Goal: Task Accomplishment & Management: Use online tool/utility

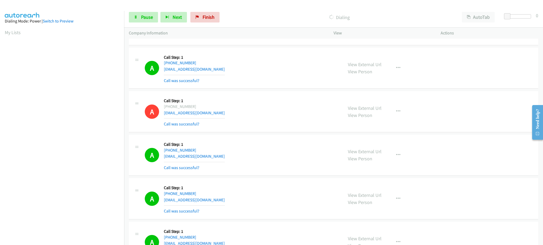
click at [112, 23] on div "Dialing Mode: Power | Switch to Preview" at bounding box center [62, 21] width 114 height 6
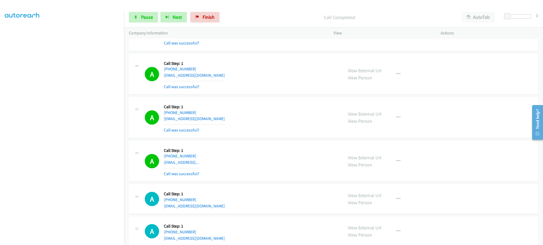
click at [393, 157] on div "View External Url View Person View External Url Email Schedule/Manage Callback …" at bounding box center [399, 162] width 112 height 32
click at [392, 167] on button "button" at bounding box center [398, 161] width 14 height 11
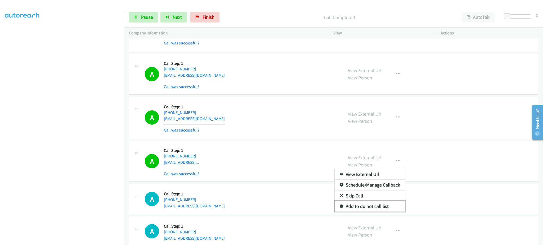
click at [386, 206] on link "Add to do not call list" at bounding box center [369, 206] width 70 height 11
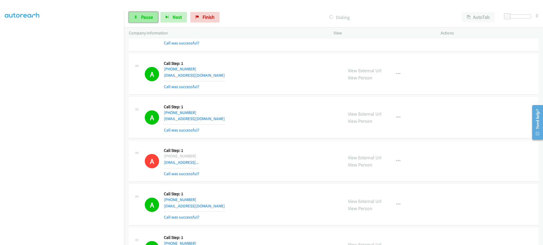
click at [153, 19] on link "Pause" at bounding box center [143, 17] width 29 height 11
click at [156, 21] on link "Start Calls" at bounding box center [148, 17] width 38 height 11
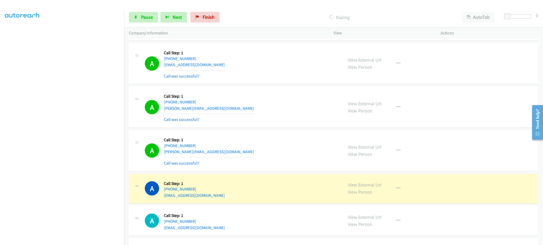
scroll to position [2684, 0]
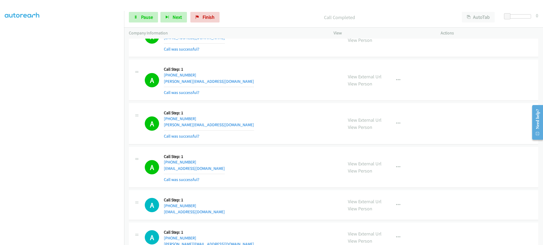
click at [384, 167] on div "View External Url View Person View External Url Email Schedule/Manage Callback …" at bounding box center [399, 168] width 112 height 32
click at [392, 170] on button "button" at bounding box center [398, 167] width 14 height 11
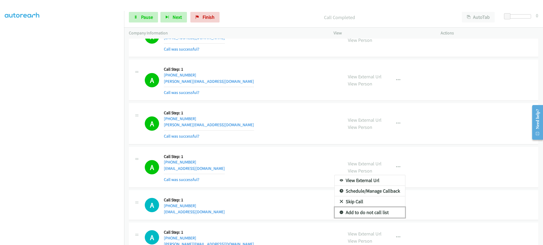
click at [377, 213] on link "Add to do not call list" at bounding box center [369, 212] width 70 height 11
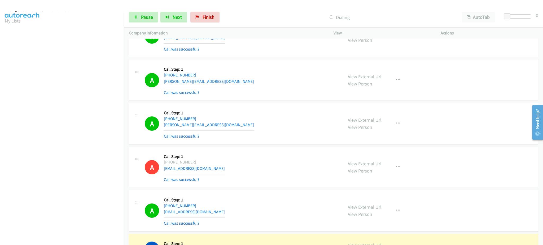
scroll to position [0, 0]
click at [117, 39] on aside "Dialing Mode: Power | Switch to Preview My Lists" at bounding box center [62, 157] width 124 height 293
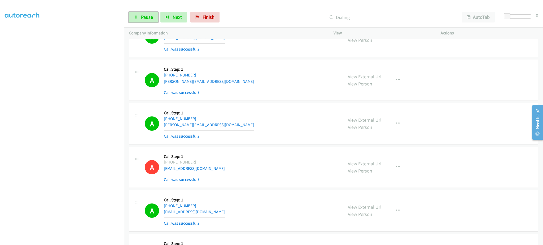
drag, startPoint x: 148, startPoint y: 19, endPoint x: 138, endPoint y: 26, distance: 11.9
click at [148, 19] on span "Pause" at bounding box center [147, 17] width 12 height 6
click at [147, 15] on span "Start Calls" at bounding box center [151, 17] width 21 height 6
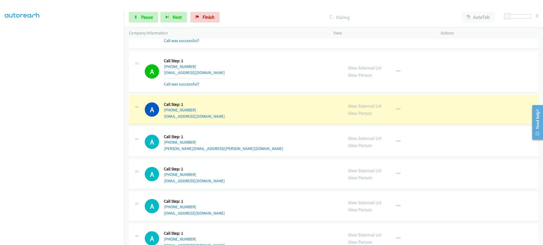
scroll to position [3214, 0]
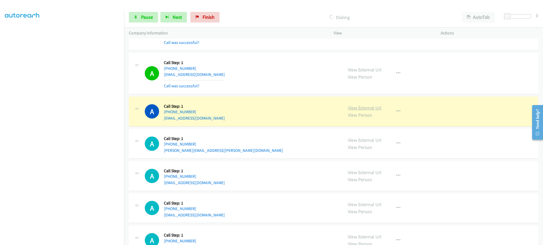
click at [367, 109] on link "View External Url" at bounding box center [365, 108] width 34 height 6
drag, startPoint x: 209, startPoint y: 115, endPoint x: 168, endPoint y: 114, distance: 41.3
click at [168, 114] on div "A Callback Scheduled Call Step: 1 America/New_York [PHONE_NUMBER] [EMAIL_ADDRES…" at bounding box center [241, 111] width 193 height 20
copy link "[PHONE_NUMBER]"
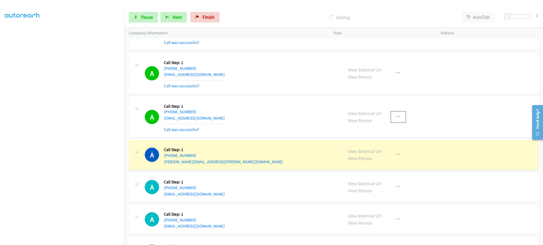
click at [394, 121] on button "button" at bounding box center [398, 117] width 14 height 11
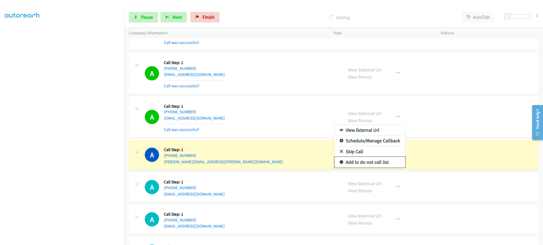
click at [379, 167] on link "Add to do not call list" at bounding box center [369, 162] width 70 height 11
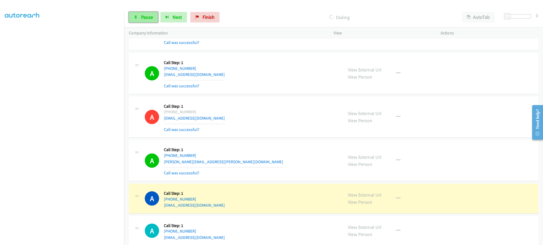
click at [139, 18] on link "Pause" at bounding box center [143, 17] width 29 height 11
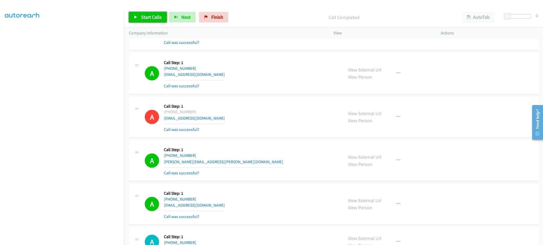
click at [142, 21] on link "Start Calls" at bounding box center [148, 17] width 38 height 11
click at [133, 16] on link "Pause" at bounding box center [143, 17] width 29 height 11
click at [141, 16] on span "Start Calls" at bounding box center [151, 17] width 21 height 6
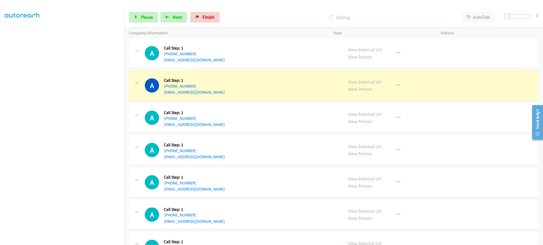
scroll to position [3532, 0]
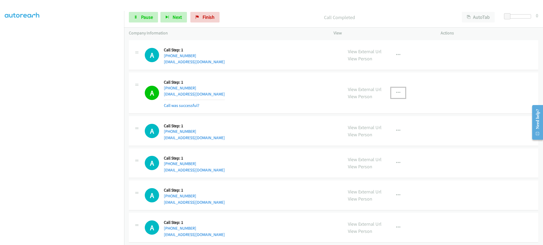
click at [392, 95] on button "button" at bounding box center [398, 93] width 14 height 11
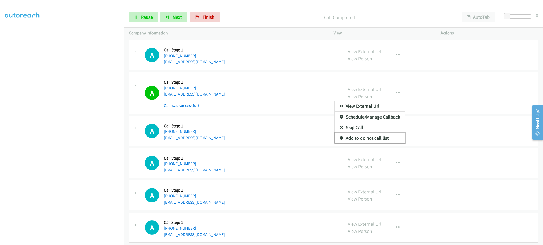
click at [374, 140] on link "Add to do not call list" at bounding box center [369, 138] width 70 height 11
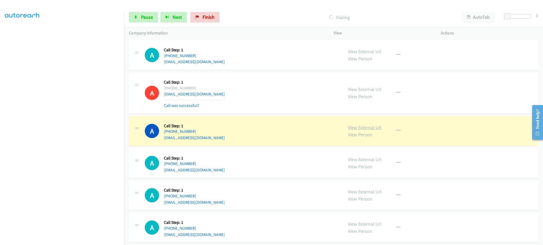
click at [350, 131] on link "View External Url" at bounding box center [365, 128] width 34 height 6
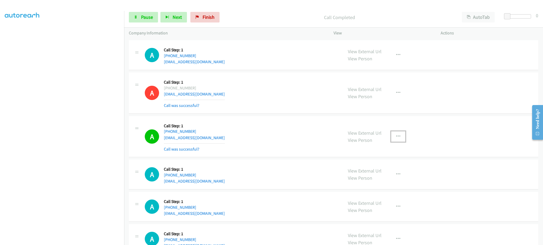
click at [391, 138] on button "button" at bounding box center [398, 136] width 14 height 11
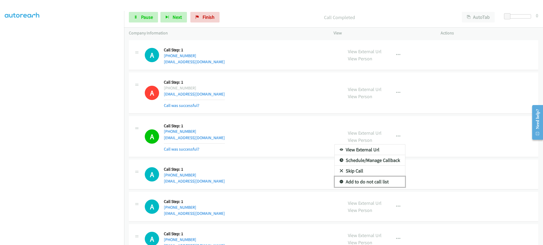
click at [373, 187] on link "Add to do not call list" at bounding box center [369, 182] width 70 height 11
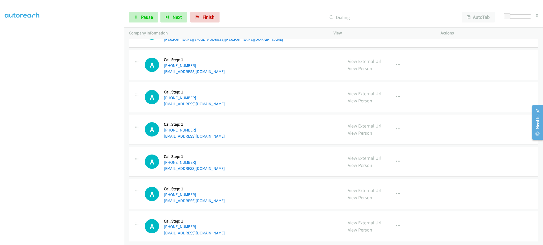
scroll to position [3727, 0]
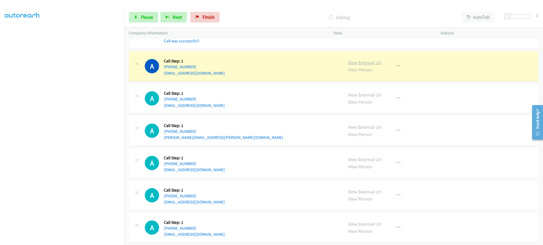
click at [358, 63] on link "View External Url" at bounding box center [365, 63] width 34 height 6
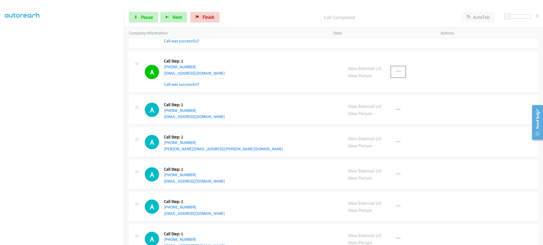
click at [400, 77] on button "button" at bounding box center [398, 72] width 14 height 11
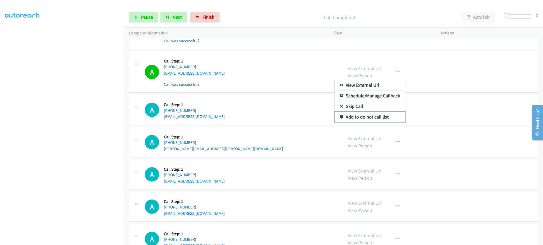
click at [383, 119] on link "Add to do not call list" at bounding box center [369, 117] width 70 height 11
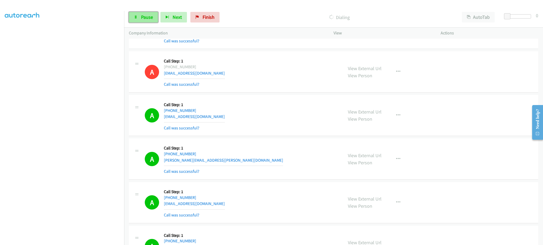
click at [141, 15] on span "Pause" at bounding box center [147, 17] width 12 height 6
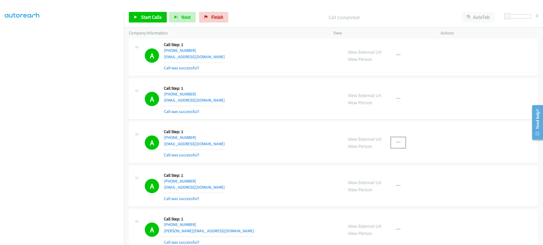
drag, startPoint x: 392, startPoint y: 143, endPoint x: 391, endPoint y: 146, distance: 3.5
click at [392, 143] on button "button" at bounding box center [398, 143] width 14 height 11
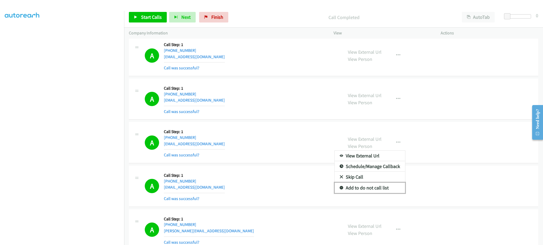
click at [375, 190] on link "Add to do not call list" at bounding box center [369, 188] width 70 height 11
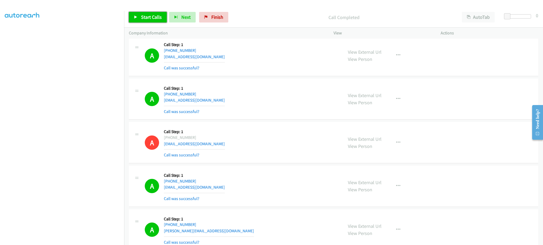
click at [138, 14] on link "Start Calls" at bounding box center [148, 17] width 38 height 11
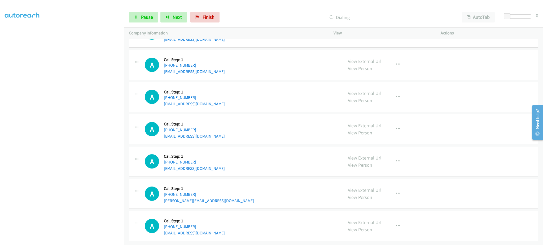
scroll to position [4074, 0]
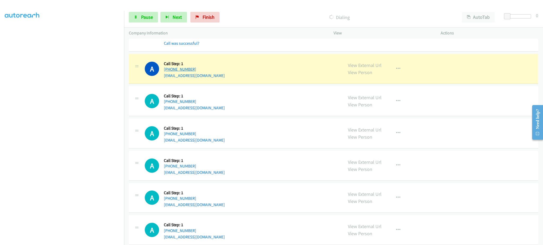
drag, startPoint x: 209, startPoint y: 70, endPoint x: 167, endPoint y: 73, distance: 41.4
click at [167, 73] on div "A Callback Scheduled Call Step: 1 [GEOGRAPHIC_DATA]/[GEOGRAPHIC_DATA] [PHONE_NU…" at bounding box center [241, 69] width 193 height 20
copy link "[PHONE_NUMBER]"
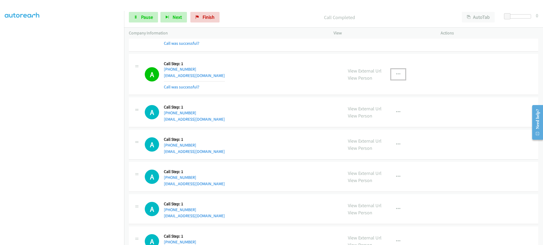
click at [399, 77] on button "button" at bounding box center [398, 74] width 14 height 11
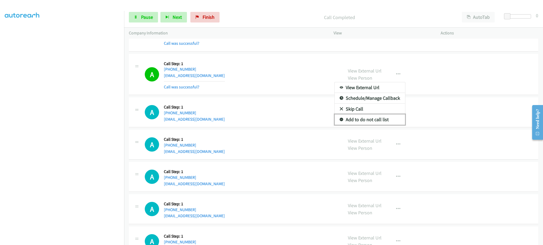
click at [388, 121] on link "Add to do not call list" at bounding box center [369, 119] width 70 height 11
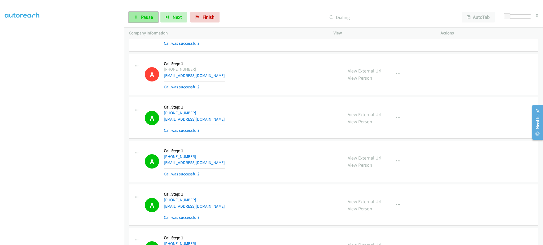
click at [153, 19] on link "Pause" at bounding box center [143, 17] width 29 height 11
click at [152, 19] on span "Start Calls" at bounding box center [151, 17] width 21 height 6
click at [147, 16] on span "Pause" at bounding box center [147, 17] width 12 height 6
click at [136, 16] on icon at bounding box center [136, 18] width 4 height 4
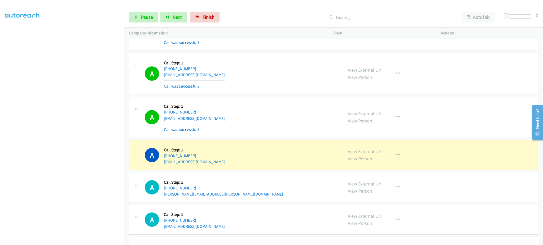
scroll to position [4498, 0]
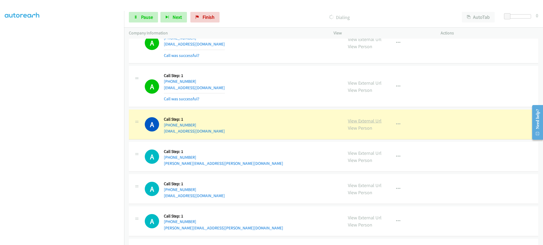
click at [368, 124] on link "View External Url" at bounding box center [365, 121] width 34 height 6
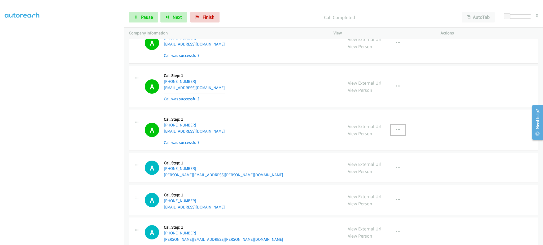
click at [397, 135] on button "button" at bounding box center [398, 130] width 14 height 11
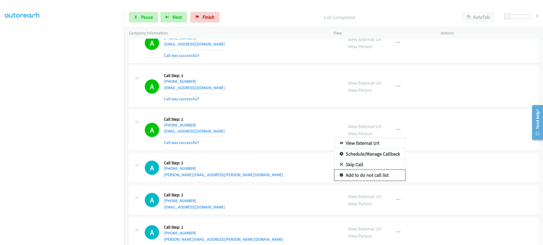
click at [386, 176] on link "Add to do not call list" at bounding box center [369, 175] width 70 height 11
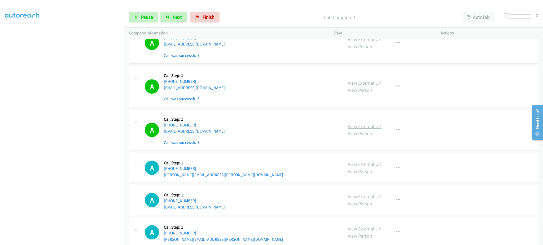
click at [372, 130] on link "View External Url" at bounding box center [365, 126] width 34 height 6
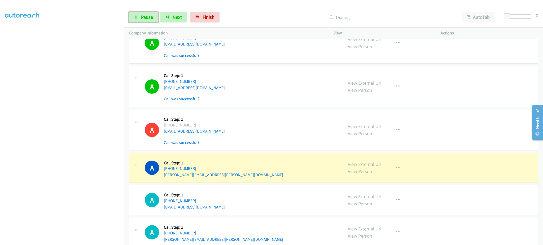
click at [136, 14] on link "Pause" at bounding box center [143, 17] width 29 height 11
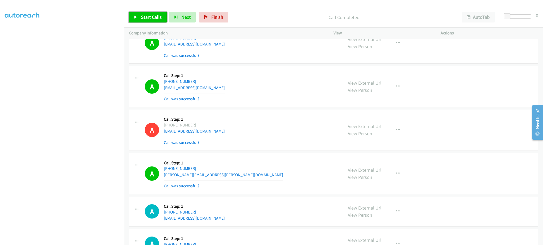
click at [147, 17] on span "Start Calls" at bounding box center [151, 17] width 21 height 6
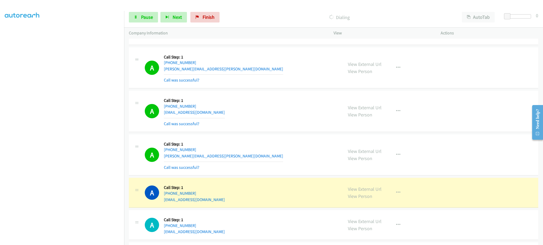
scroll to position [4710, 0]
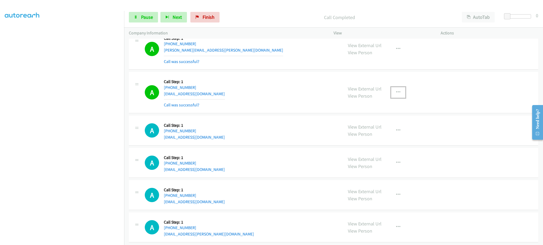
click at [392, 96] on button "button" at bounding box center [398, 92] width 14 height 11
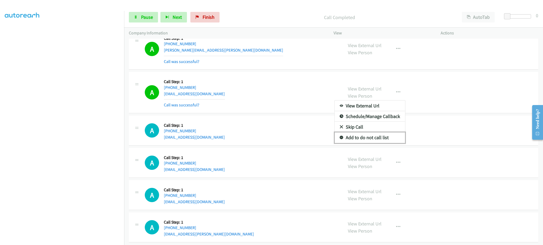
click at [385, 142] on link "Add to do not call list" at bounding box center [369, 137] width 70 height 11
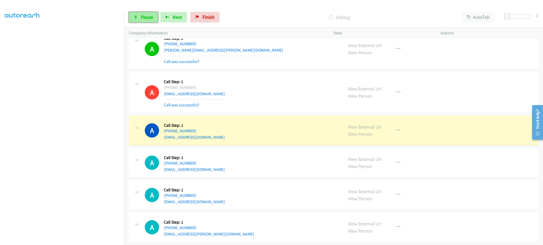
click at [143, 19] on span "Pause" at bounding box center [147, 17] width 12 height 6
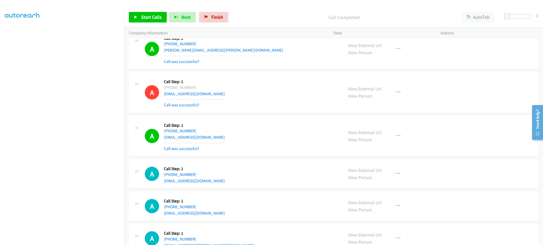
scroll to position [4224, 0]
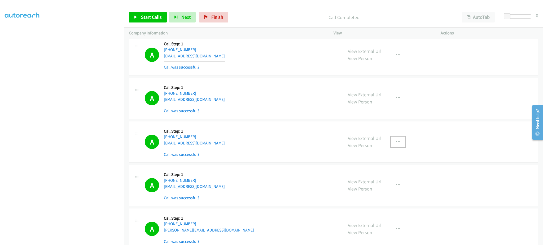
click at [391, 144] on button "button" at bounding box center [398, 142] width 14 height 11
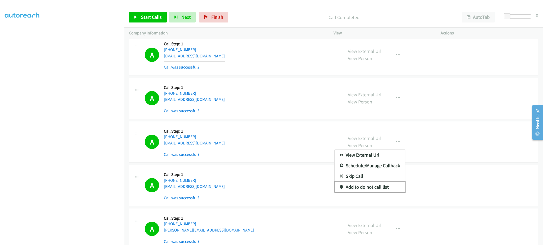
click at [378, 191] on link "Add to do not call list" at bounding box center [369, 187] width 70 height 11
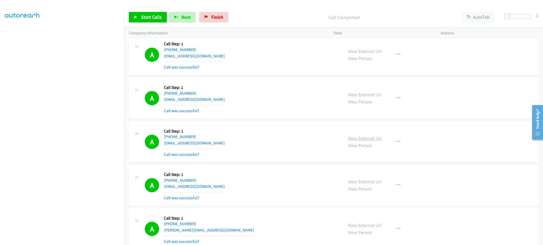
click at [373, 141] on link "View External Url" at bounding box center [365, 138] width 34 height 6
click at [150, 18] on span "Start Calls" at bounding box center [151, 17] width 21 height 6
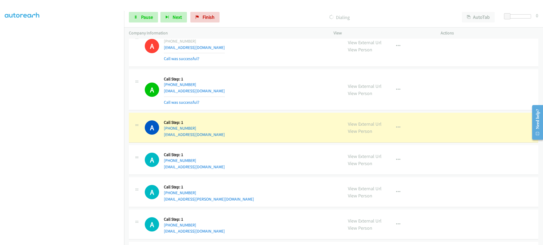
scroll to position [4754, 0]
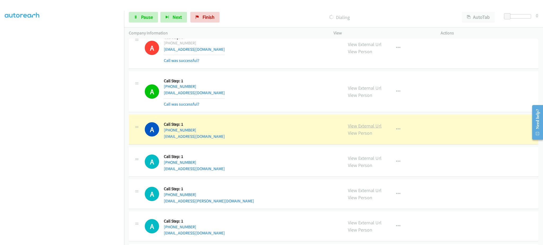
click at [355, 129] on link "View External Url" at bounding box center [365, 126] width 34 height 6
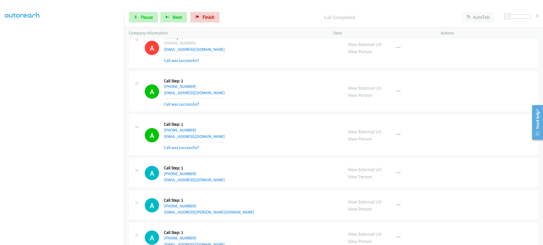
click at [405, 139] on div "View External Url View Person View External Url Email Schedule/Manage Callback …" at bounding box center [399, 136] width 112 height 32
click at [400, 138] on button "button" at bounding box center [398, 135] width 14 height 11
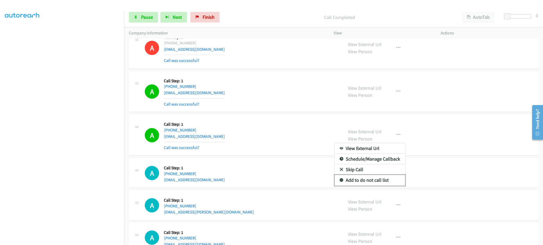
click at [387, 183] on link "Add to do not call list" at bounding box center [369, 180] width 70 height 11
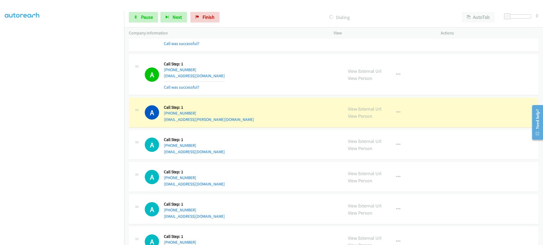
scroll to position [4860, 0]
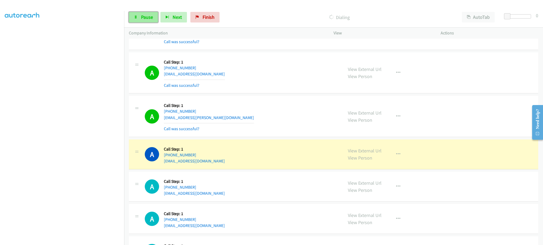
click at [147, 17] on span "Pause" at bounding box center [147, 17] width 12 height 6
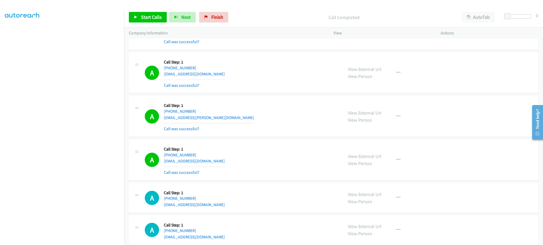
click at [447, 127] on div "View External Url View Person View External Url Email Schedule/Manage Callback …" at bounding box center [399, 117] width 112 height 32
click at [154, 20] on link "Start Calls" at bounding box center [148, 17] width 38 height 11
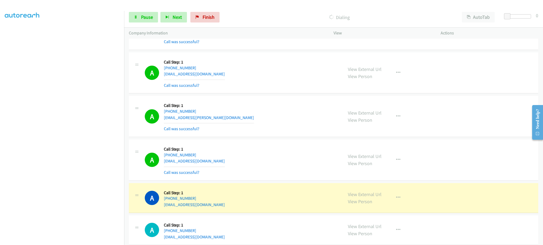
scroll to position [4966, 0]
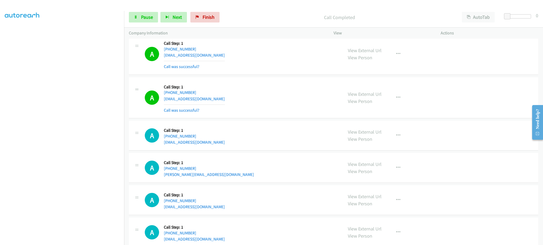
click at [404, 97] on div "View External Url View Person View External Url Email Schedule/Manage Callback …" at bounding box center [399, 98] width 112 height 32
click at [399, 98] on button "button" at bounding box center [398, 97] width 14 height 11
click at [381, 144] on link "Add to do not call list" at bounding box center [369, 143] width 70 height 11
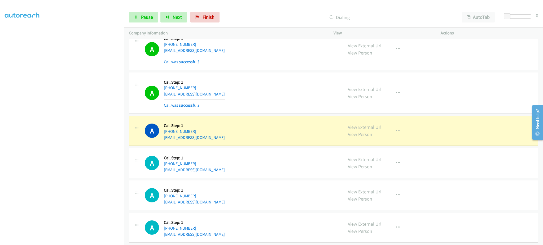
scroll to position [5284, 0]
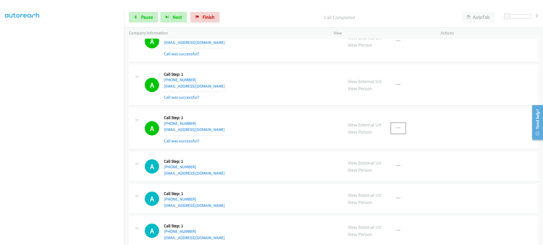
click at [399, 131] on button "button" at bounding box center [398, 128] width 14 height 11
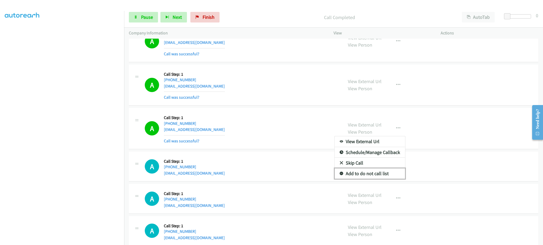
drag, startPoint x: 377, startPoint y: 179, endPoint x: 364, endPoint y: 182, distance: 13.6
click at [377, 178] on link "Add to do not call list" at bounding box center [369, 174] width 70 height 11
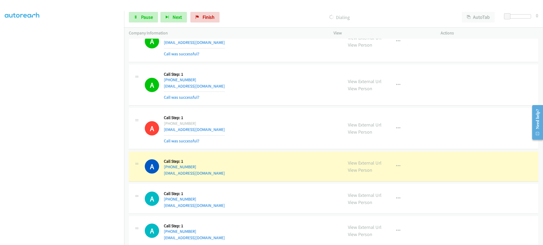
click at [141, 25] on div "Start Calls Pause Next Finish Dialing AutoTab AutoTab 0" at bounding box center [333, 17] width 419 height 20
click at [141, 21] on link "Pause" at bounding box center [143, 17] width 29 height 11
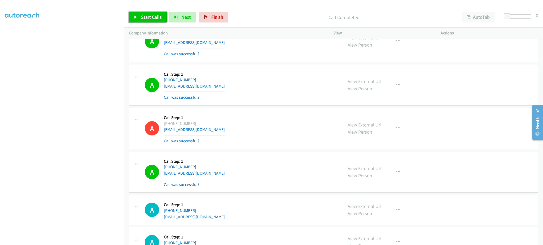
click at [158, 13] on link "Start Calls" at bounding box center [148, 17] width 38 height 11
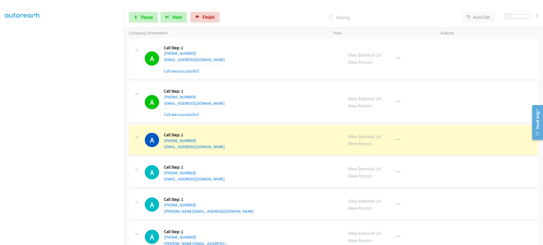
scroll to position [5496, 0]
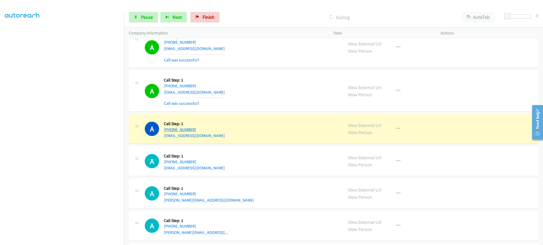
drag, startPoint x: 198, startPoint y: 135, endPoint x: 167, endPoint y: 135, distance: 31.5
click at [167, 133] on div "[PHONE_NUMBER]" at bounding box center [194, 130] width 61 height 6
copy link "[PHONE_NUMBER]"
click at [356, 127] on link "View External Url" at bounding box center [365, 125] width 34 height 6
click at [144, 21] on link "Pause" at bounding box center [143, 17] width 29 height 11
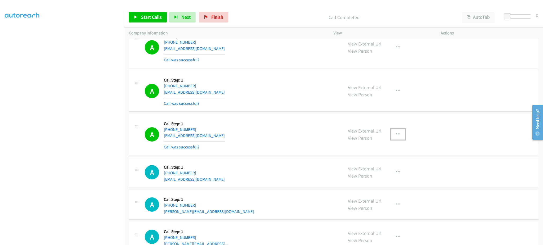
click at [396, 137] on icon "button" at bounding box center [398, 134] width 4 height 4
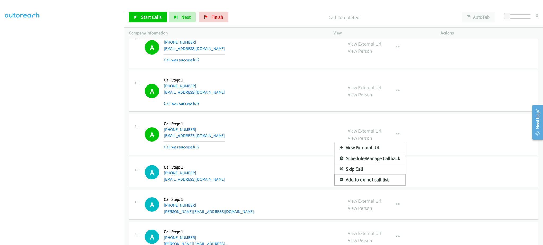
click at [382, 181] on link "Add to do not call list" at bounding box center [369, 180] width 70 height 11
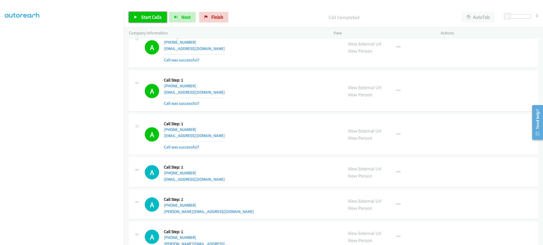
click at [143, 16] on span "Start Calls" at bounding box center [151, 17] width 21 height 6
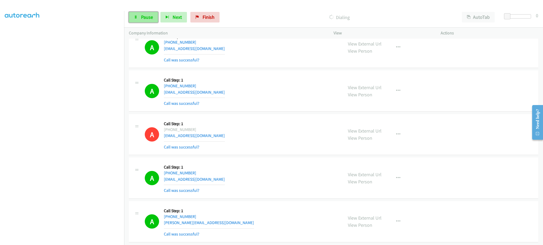
click at [145, 17] on span "Pause" at bounding box center [147, 17] width 12 height 6
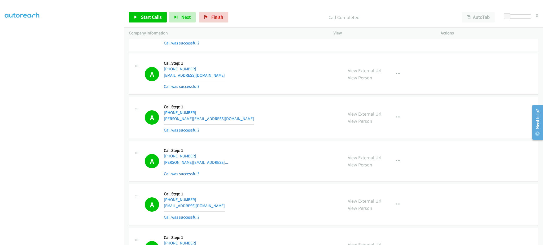
scroll to position [5602, 0]
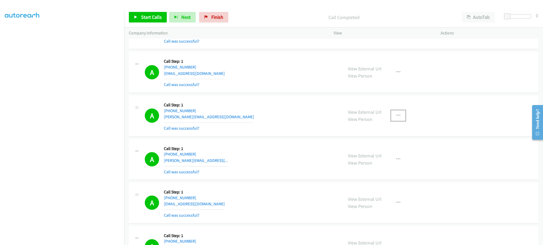
click at [396, 117] on icon "button" at bounding box center [398, 116] width 4 height 4
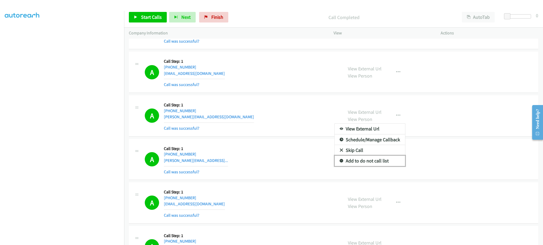
click at [377, 163] on link "Add to do not call list" at bounding box center [369, 161] width 70 height 11
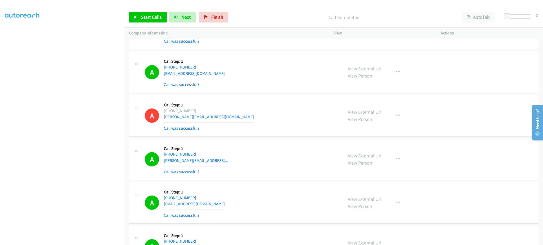
scroll to position [5708, 0]
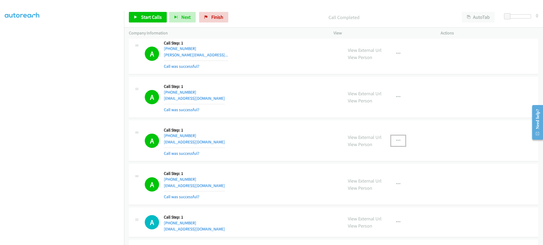
click at [401, 144] on button "button" at bounding box center [398, 141] width 14 height 11
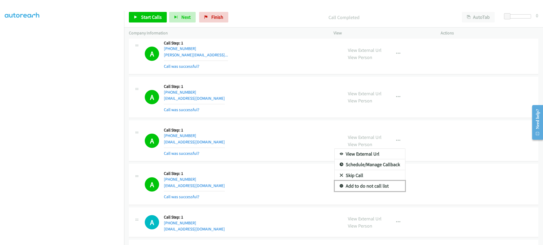
click at [387, 190] on link "Add to do not call list" at bounding box center [369, 186] width 70 height 11
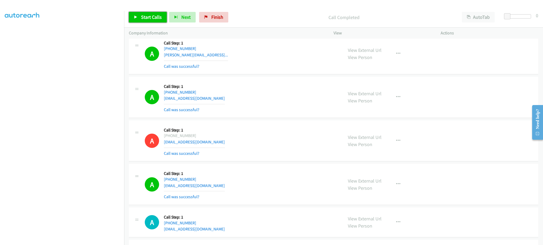
click at [144, 19] on span "Start Calls" at bounding box center [151, 17] width 21 height 6
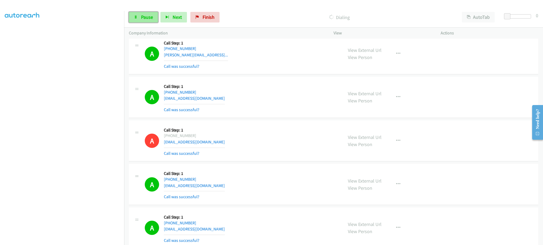
click at [141, 17] on span "Pause" at bounding box center [147, 17] width 12 height 6
click at [153, 21] on link "Start Calls" at bounding box center [148, 17] width 38 height 11
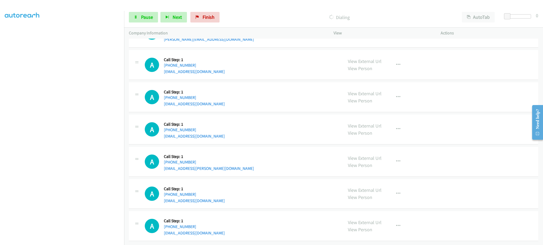
scroll to position [5847, 0]
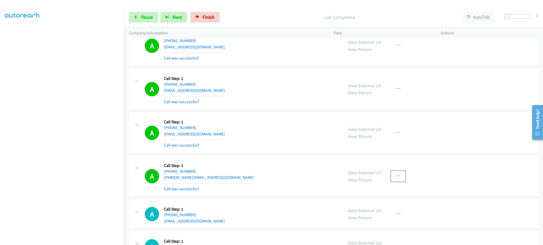
click at [391, 180] on button "button" at bounding box center [398, 176] width 14 height 11
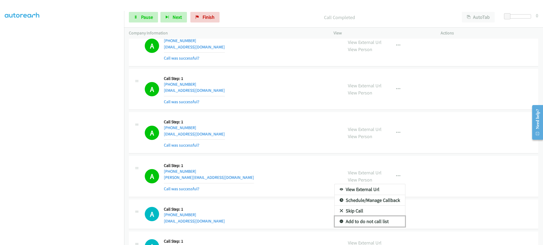
click at [379, 227] on link "Add to do not call list" at bounding box center [369, 221] width 70 height 11
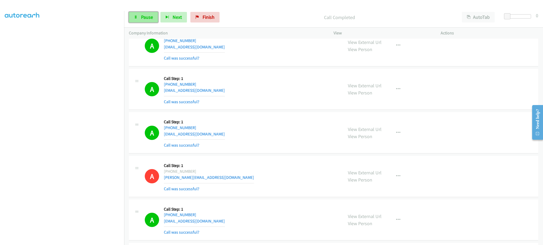
click at [155, 21] on link "Pause" at bounding box center [143, 17] width 29 height 11
click at [139, 12] on link "Start Calls" at bounding box center [148, 17] width 38 height 11
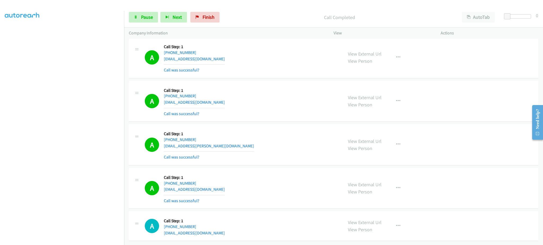
scroll to position [6149, 0]
click at [396, 186] on icon "button" at bounding box center [398, 188] width 4 height 4
click at [381, 228] on link "Add to do not call list" at bounding box center [369, 233] width 70 height 11
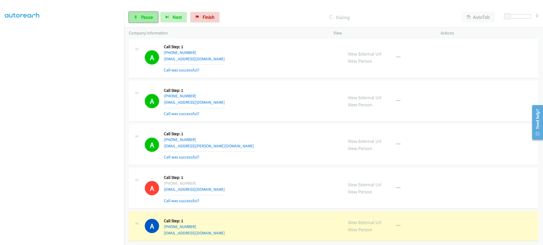
click at [145, 17] on span "Pause" at bounding box center [147, 17] width 12 height 6
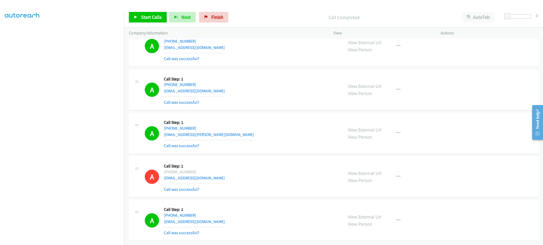
scroll to position [6160, 0]
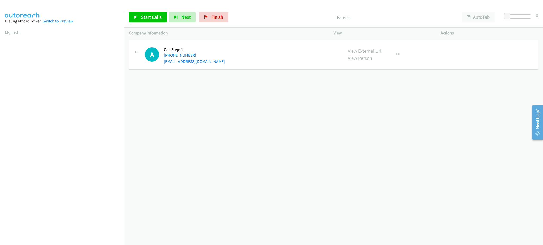
click at [17, 34] on link "My Lists" at bounding box center [13, 32] width 16 height 6
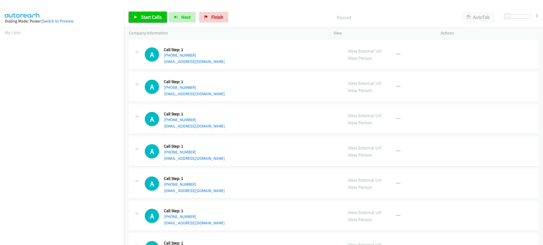
click at [158, 19] on span "Start Calls" at bounding box center [151, 17] width 21 height 6
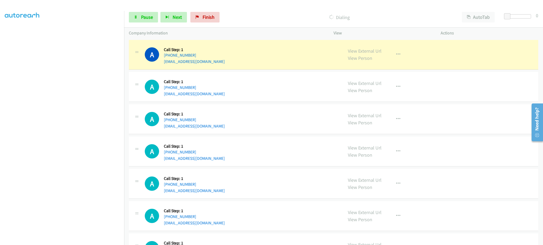
scroll to position [53, 0]
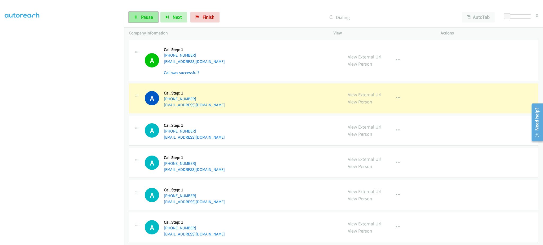
click at [143, 21] on link "Pause" at bounding box center [143, 17] width 29 height 11
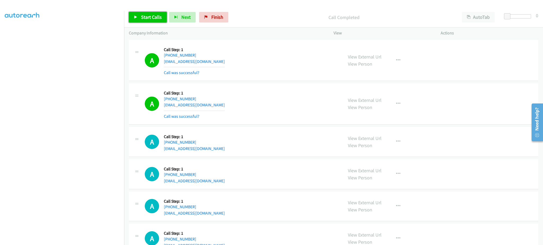
click at [161, 18] on link "Start Calls" at bounding box center [148, 17] width 38 height 11
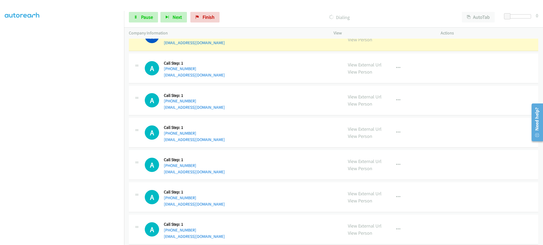
scroll to position [0, 0]
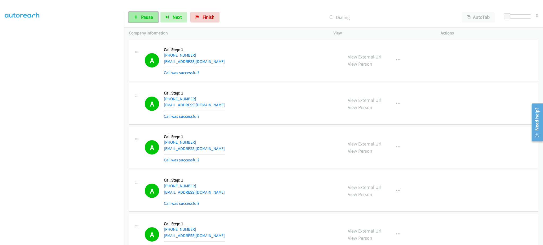
click at [141, 19] on span "Pause" at bounding box center [147, 17] width 12 height 6
